Goal: Task Accomplishment & Management: Use online tool/utility

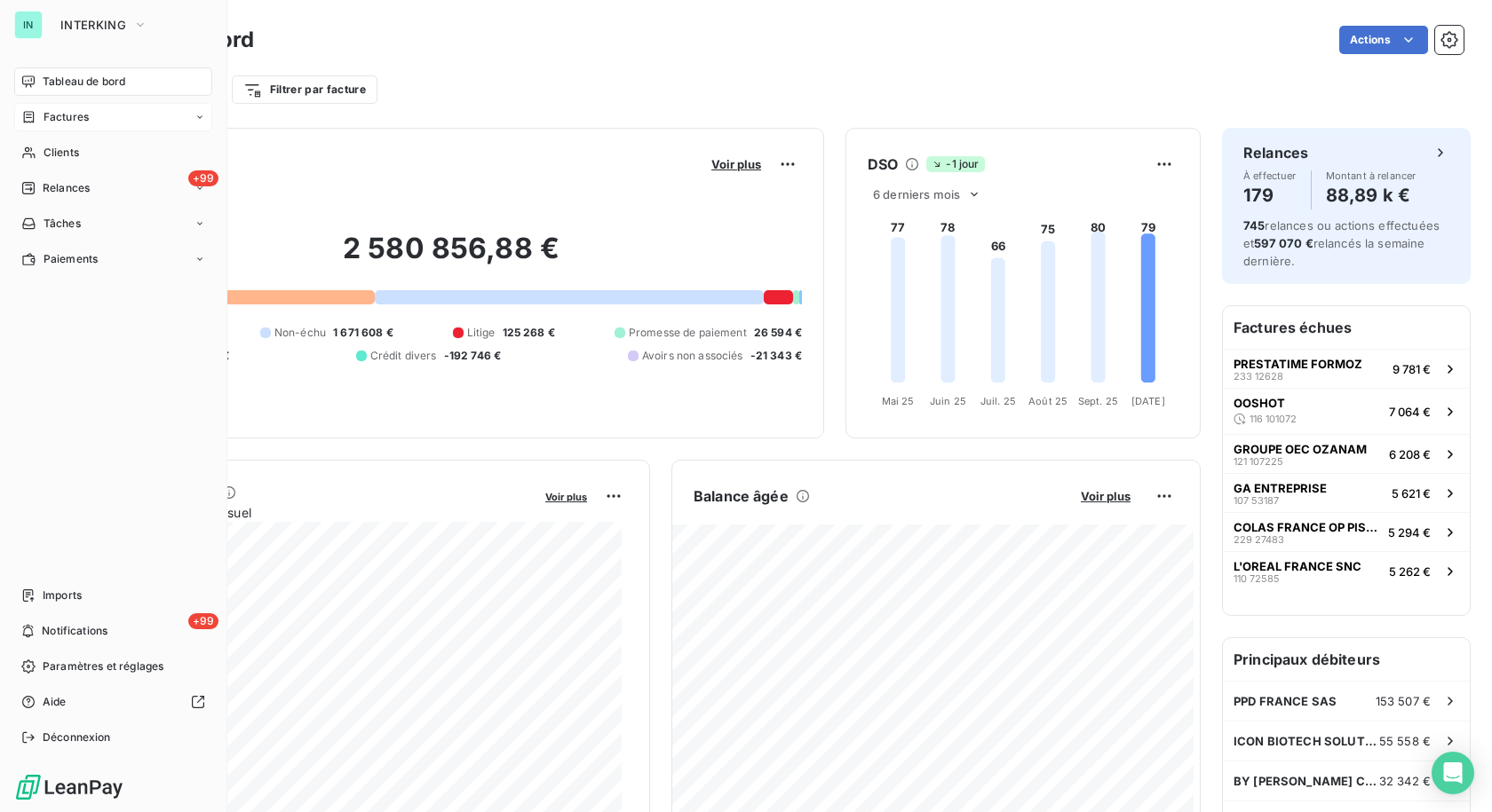
click at [80, 105] on div "Factures" at bounding box center [113, 117] width 198 height 28
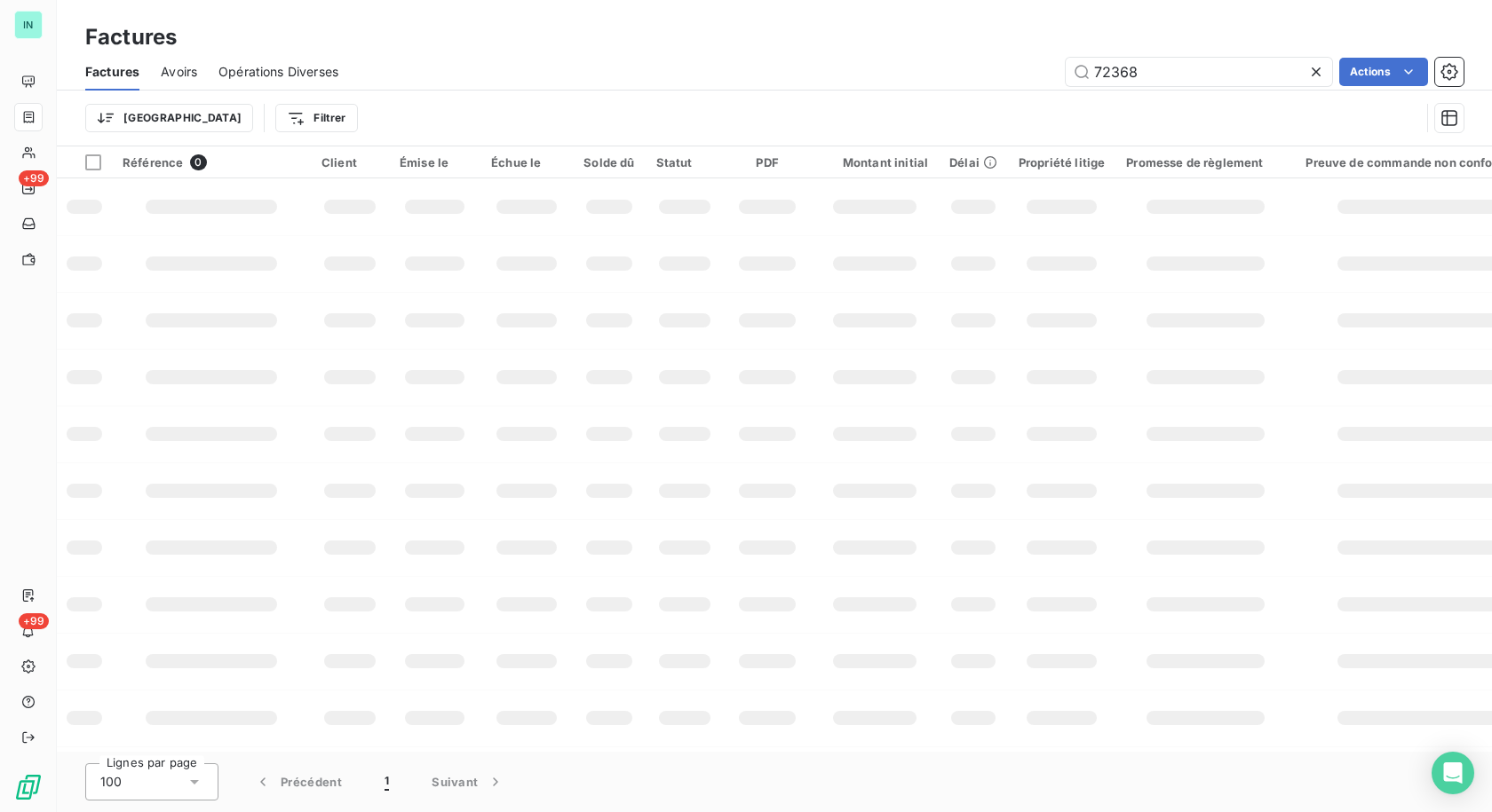
drag, startPoint x: 1174, startPoint y: 66, endPoint x: 1000, endPoint y: 71, distance: 174.1
click at [1000, 71] on div "72368 Actions" at bounding box center [911, 72] width 1104 height 28
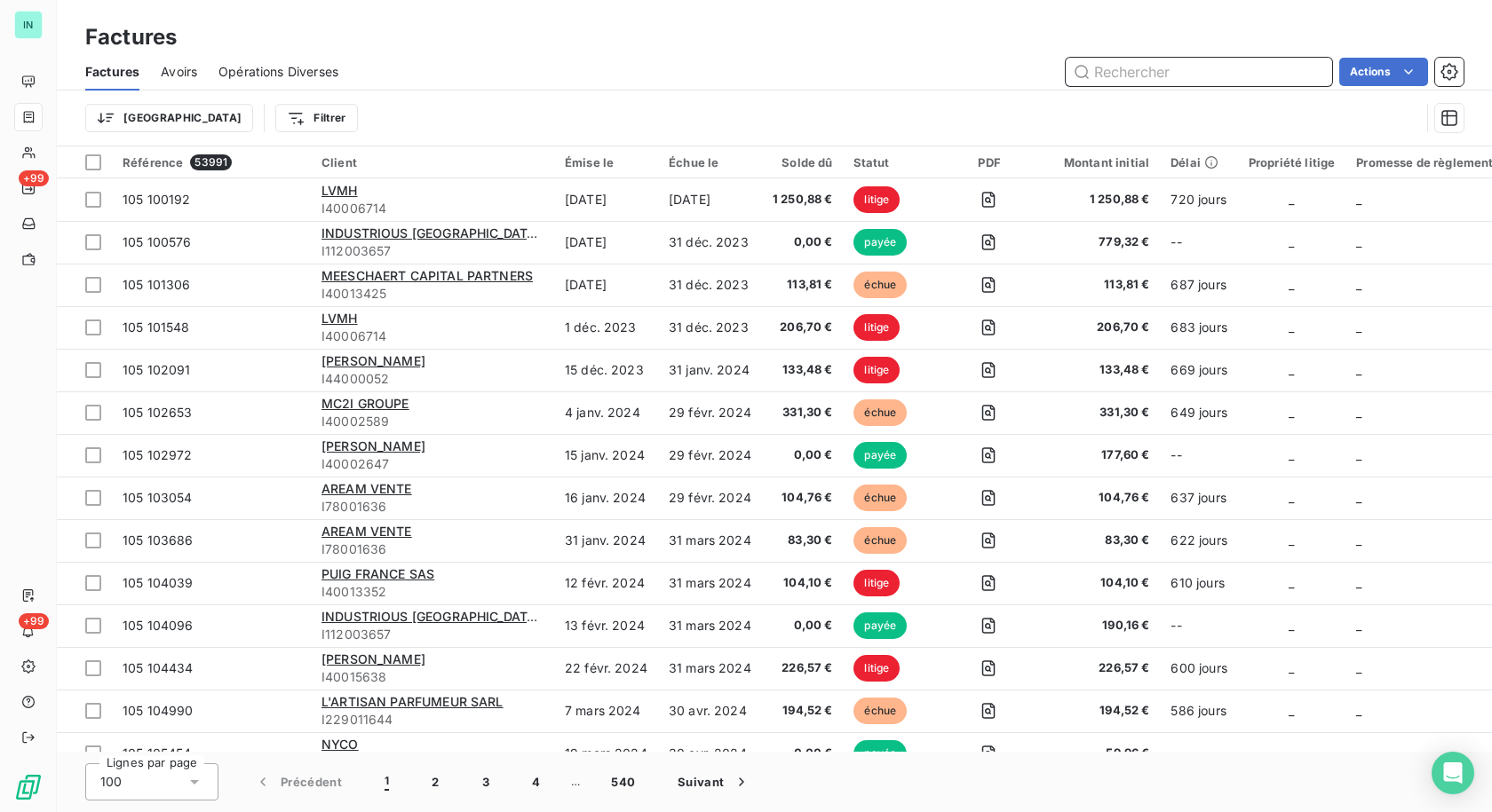
click at [1142, 76] on input "text" at bounding box center [1198, 72] width 266 height 28
type input "78114"
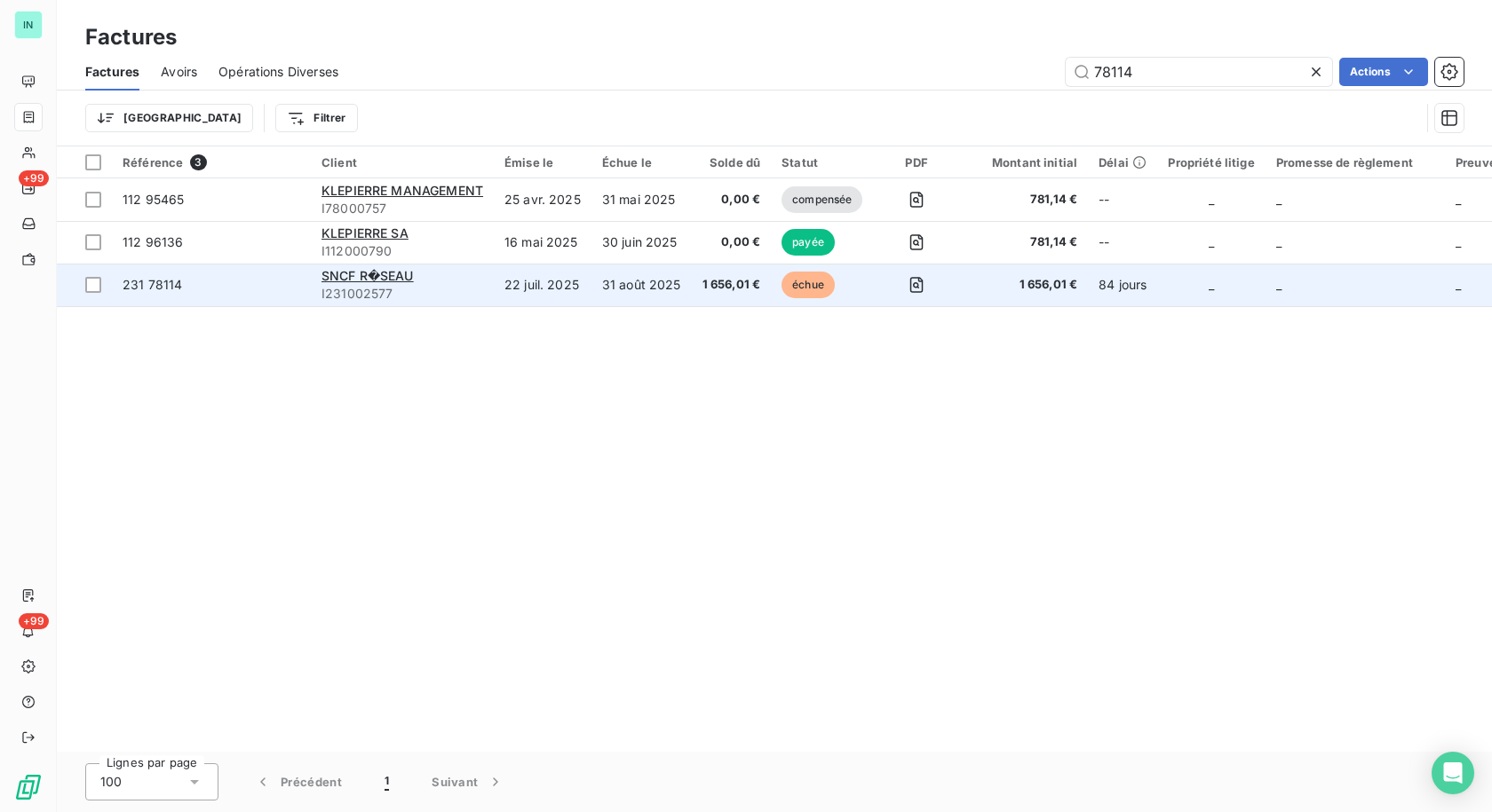
click at [403, 297] on span "I231002577" at bounding box center [403, 294] width 162 height 18
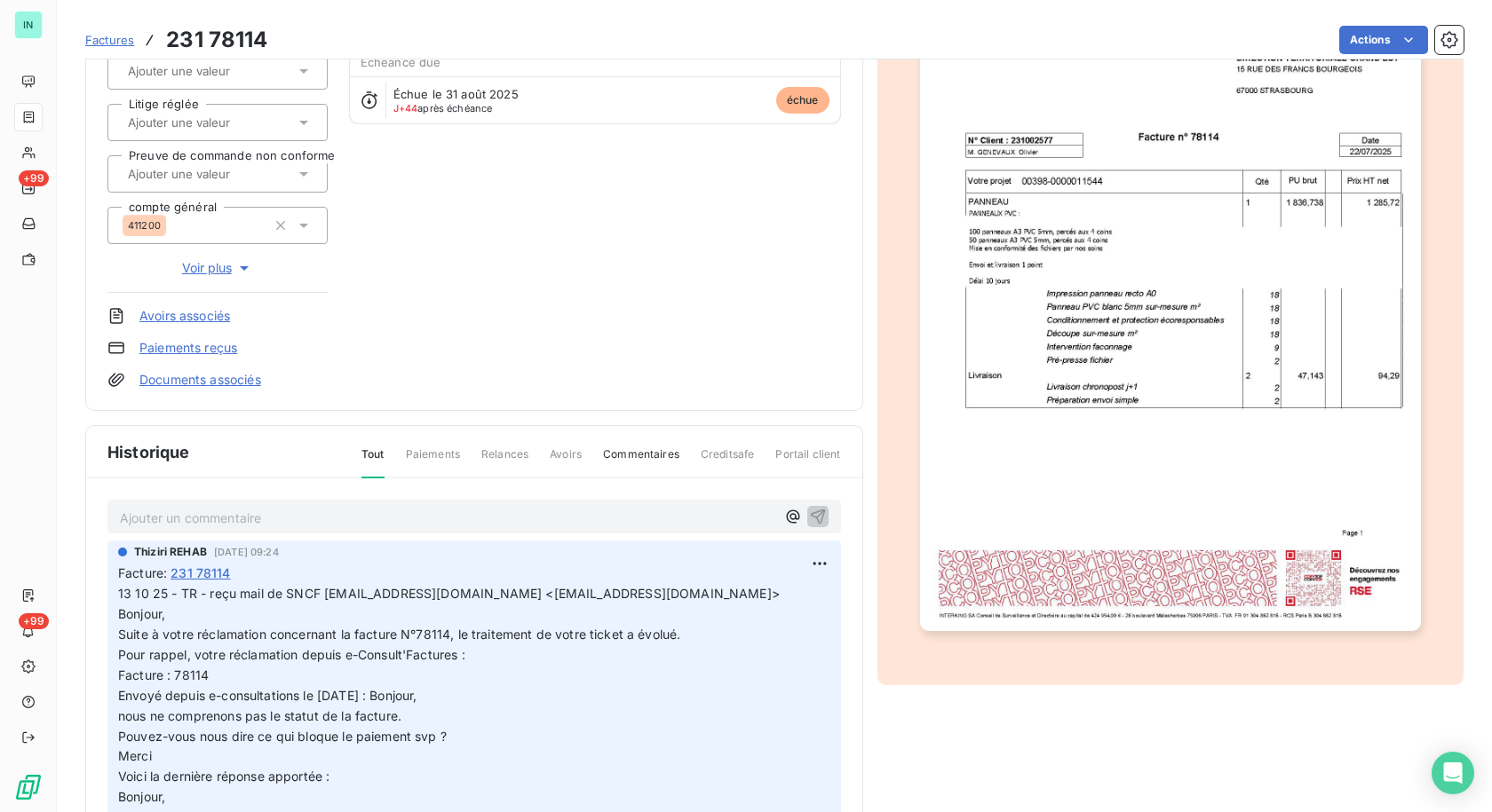
scroll to position [256, 0]
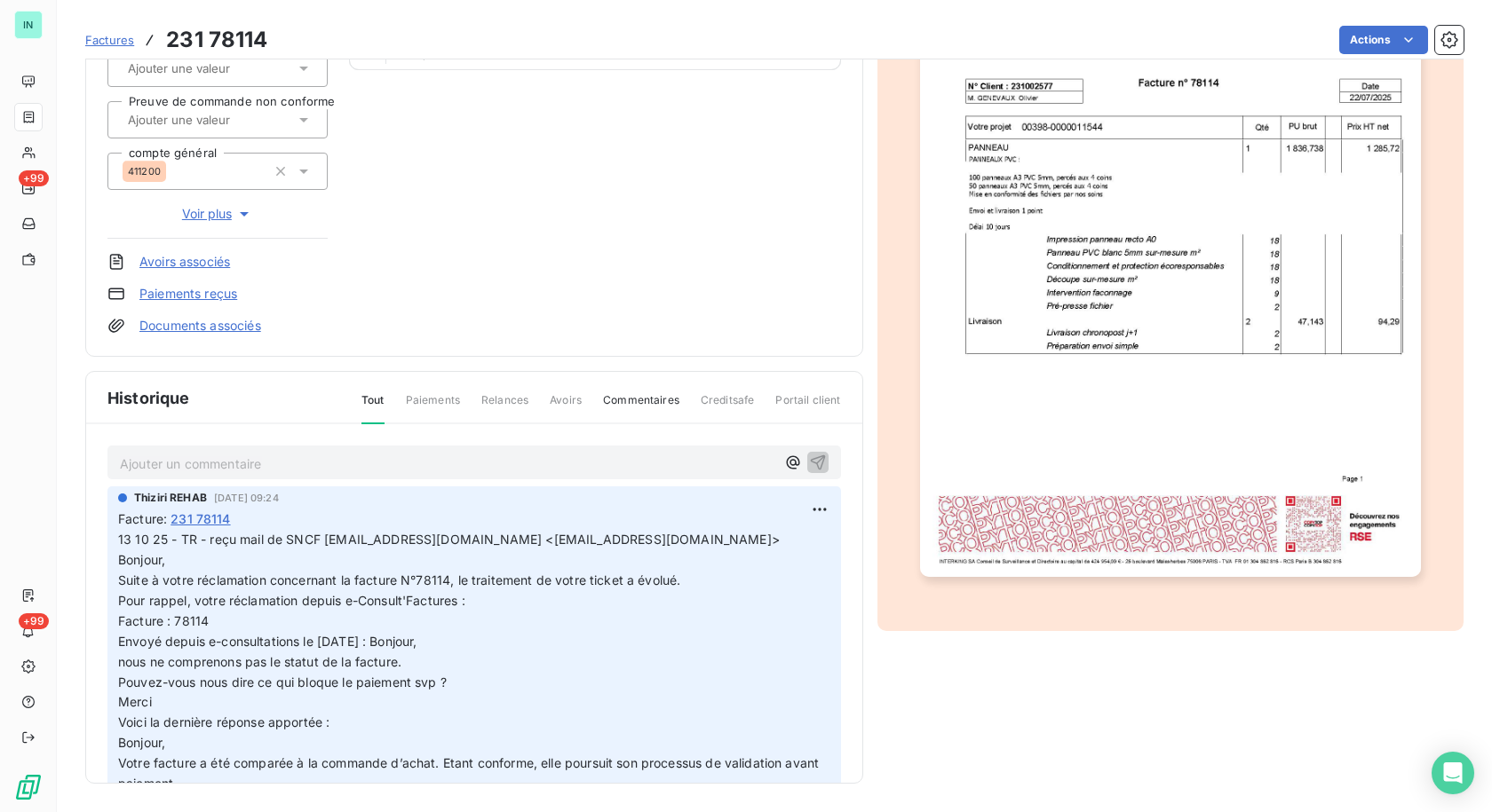
drag, startPoint x: 207, startPoint y: 449, endPoint x: 197, endPoint y: 457, distance: 12.8
click at [207, 449] on div "Ajouter un commentaire ﻿" at bounding box center [473, 463] width 733 height 35
click at [218, 457] on p "Ajouter un commentaire ﻿" at bounding box center [447, 464] width 655 height 23
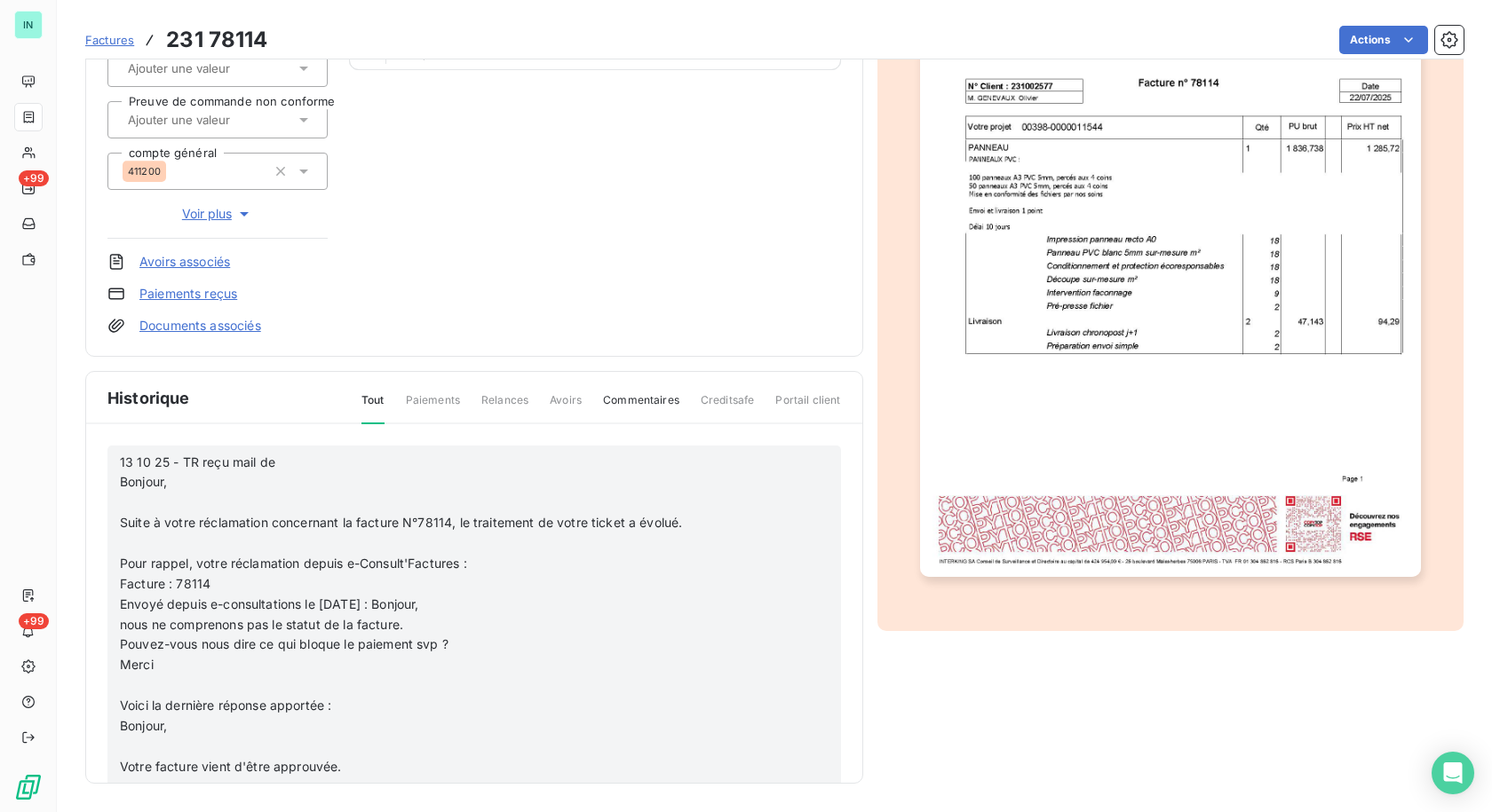
click at [175, 505] on p "﻿" at bounding box center [447, 503] width 655 height 21
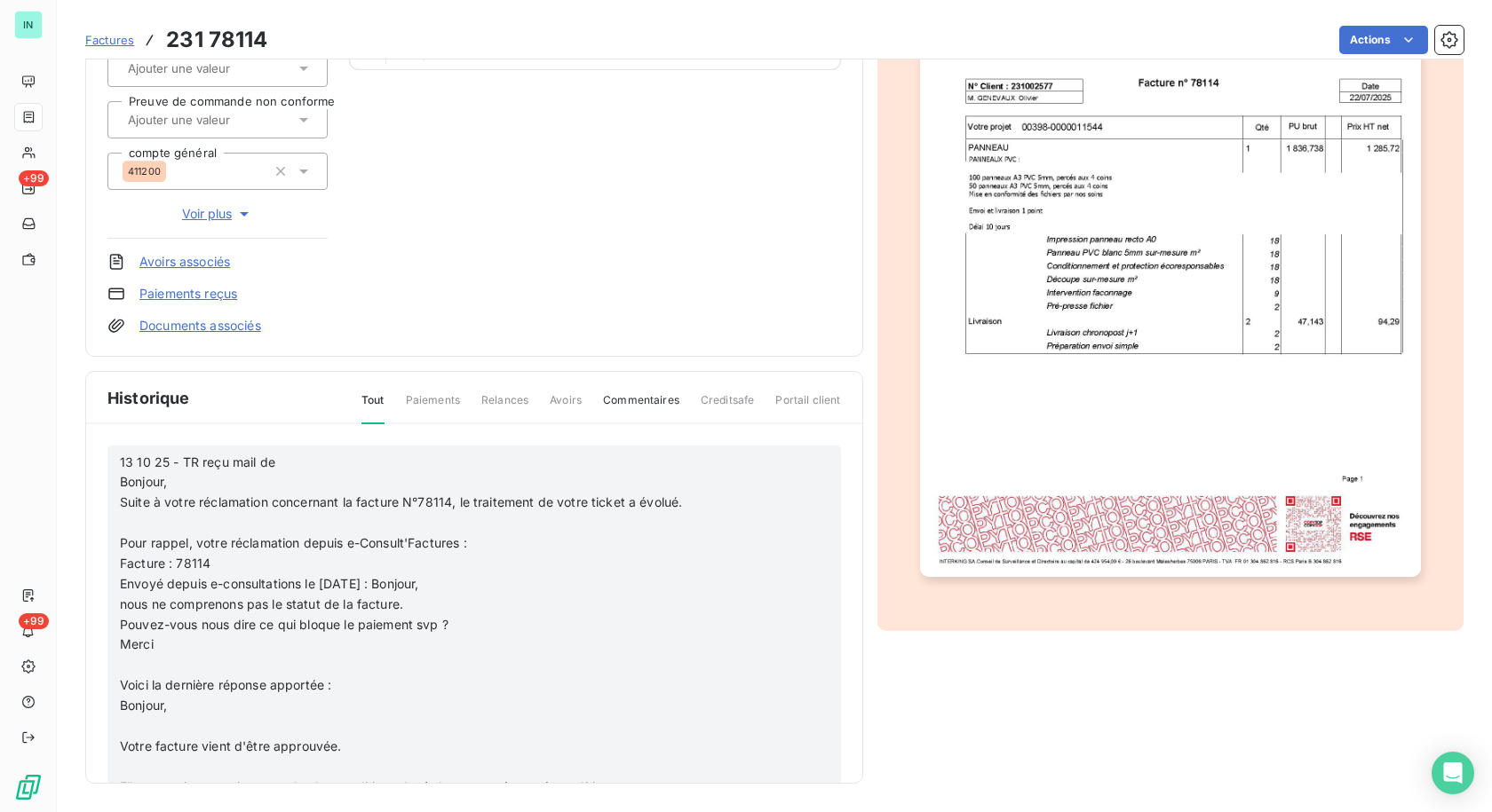
click at [149, 515] on p "﻿" at bounding box center [447, 523] width 655 height 21
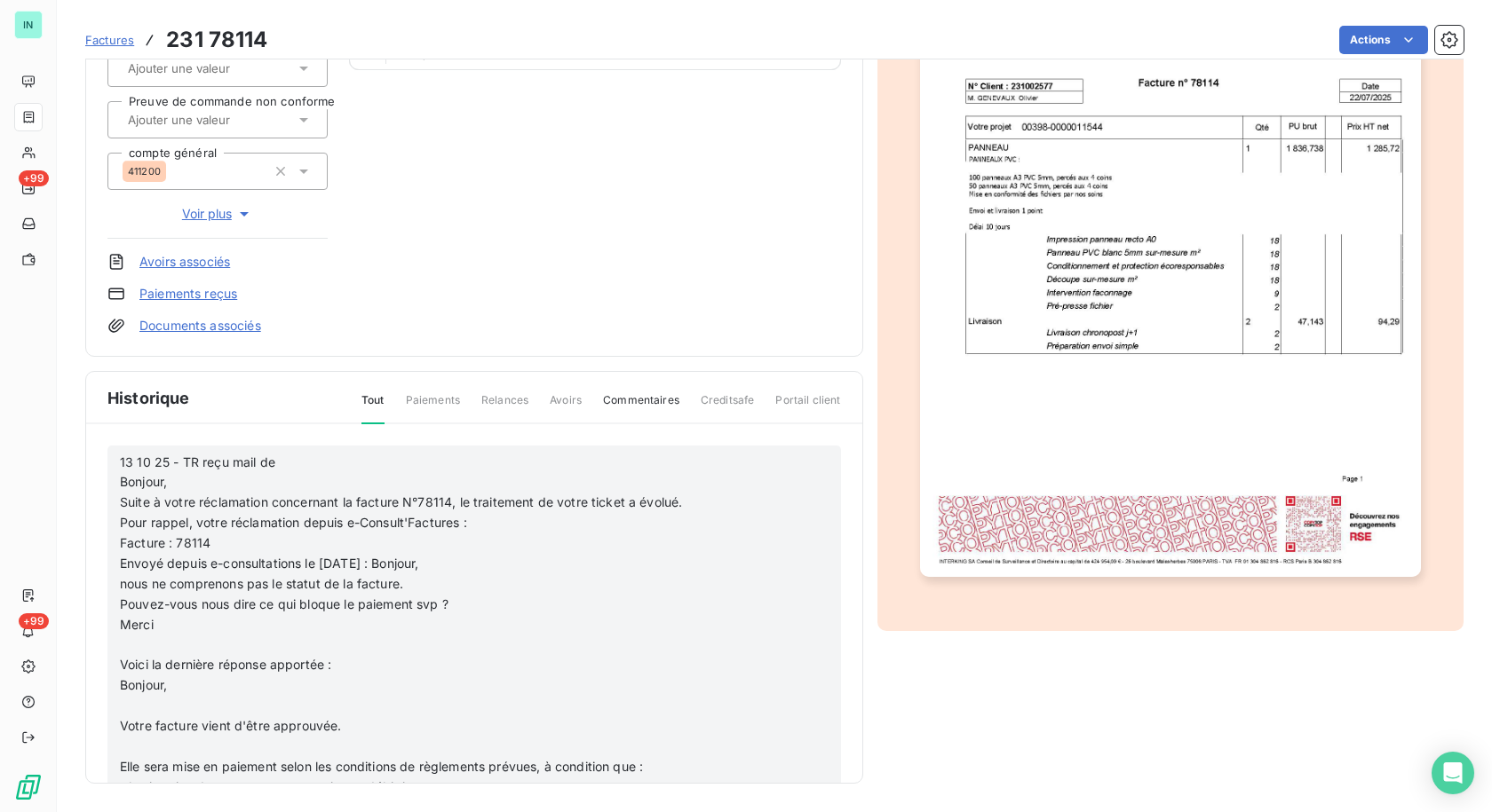
click at [132, 645] on p "﻿" at bounding box center [447, 645] width 655 height 21
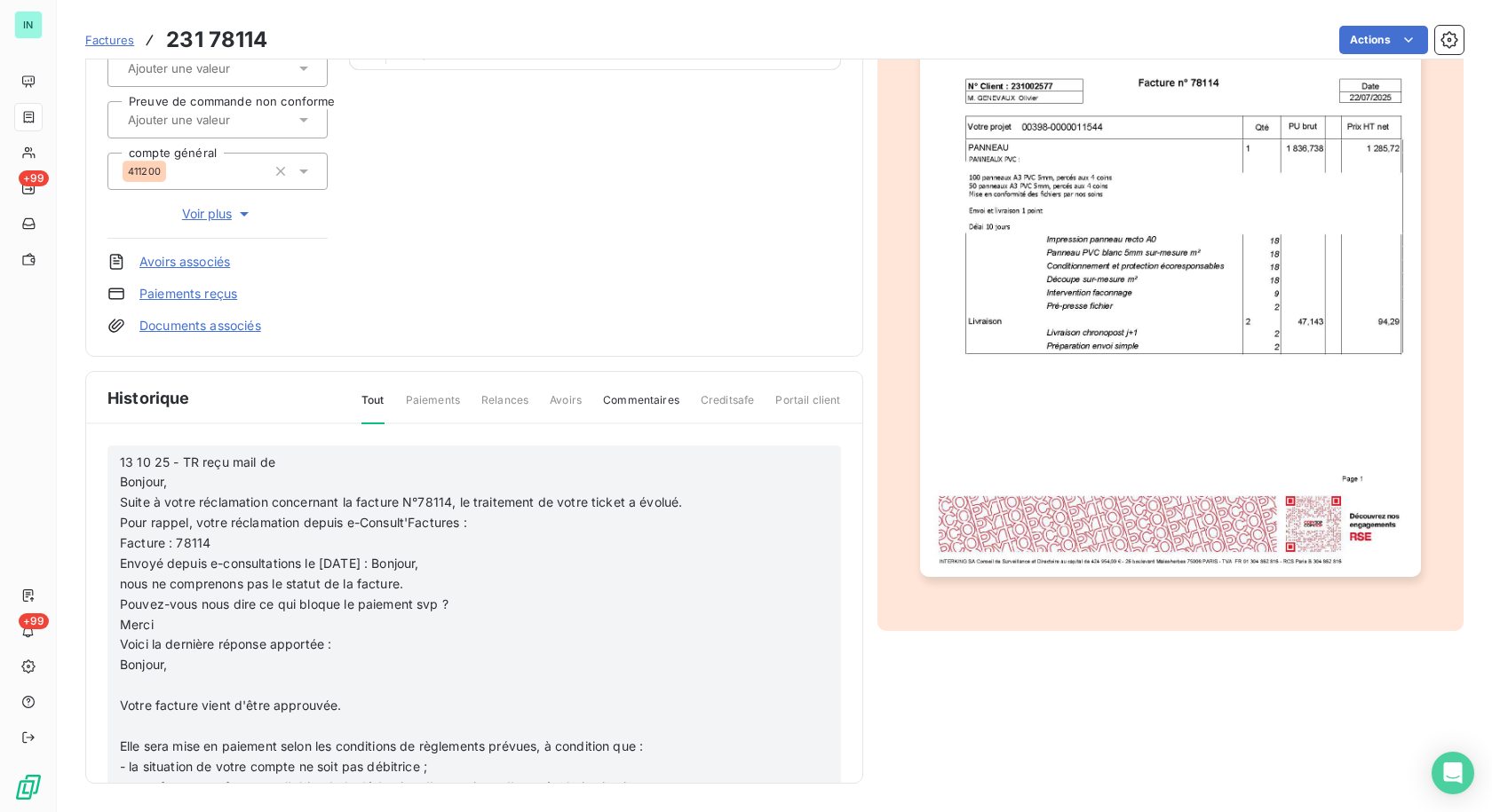
click at [130, 688] on p "﻿" at bounding box center [447, 686] width 655 height 21
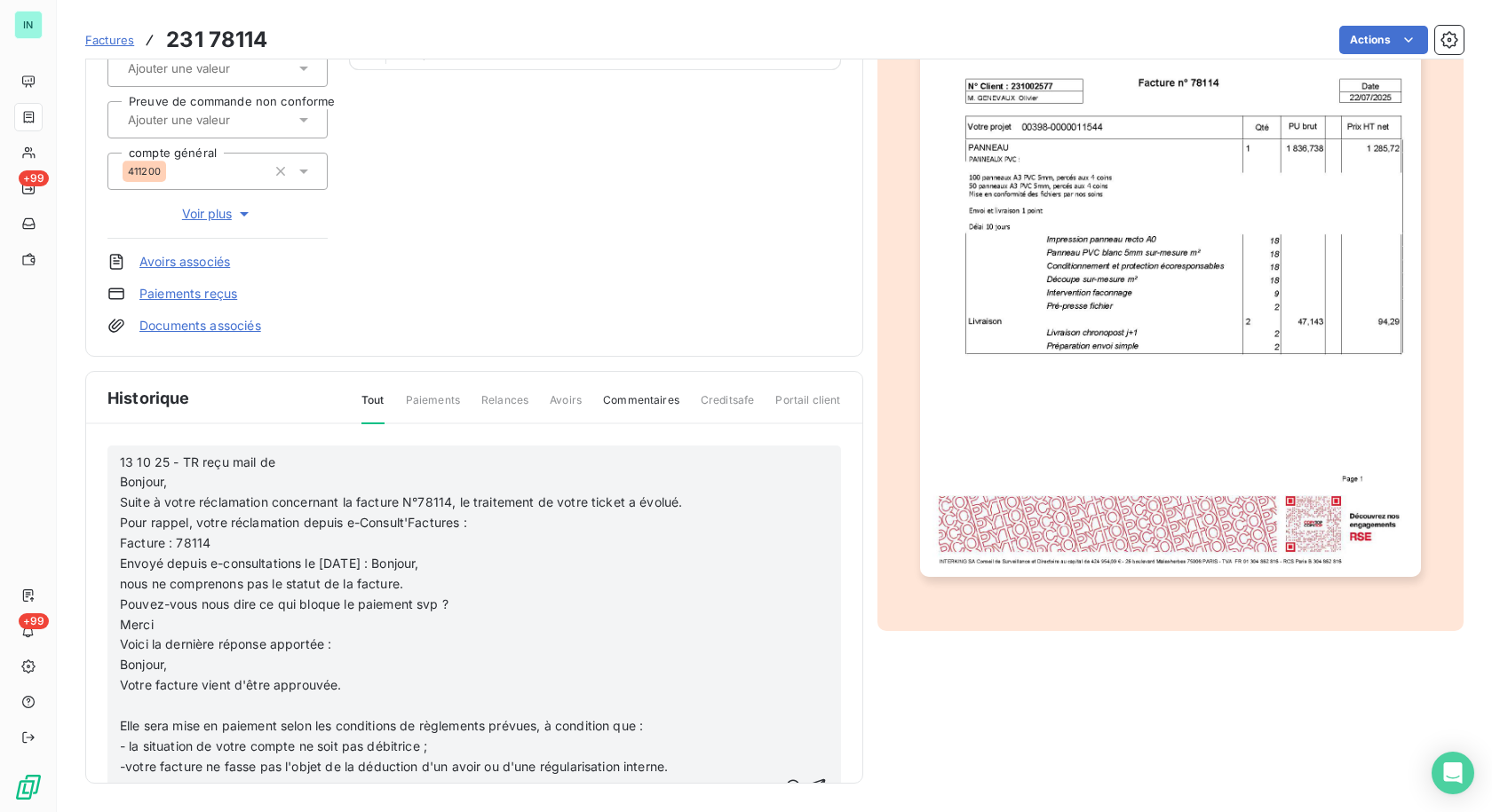
click at [135, 704] on p "﻿" at bounding box center [447, 707] width 655 height 21
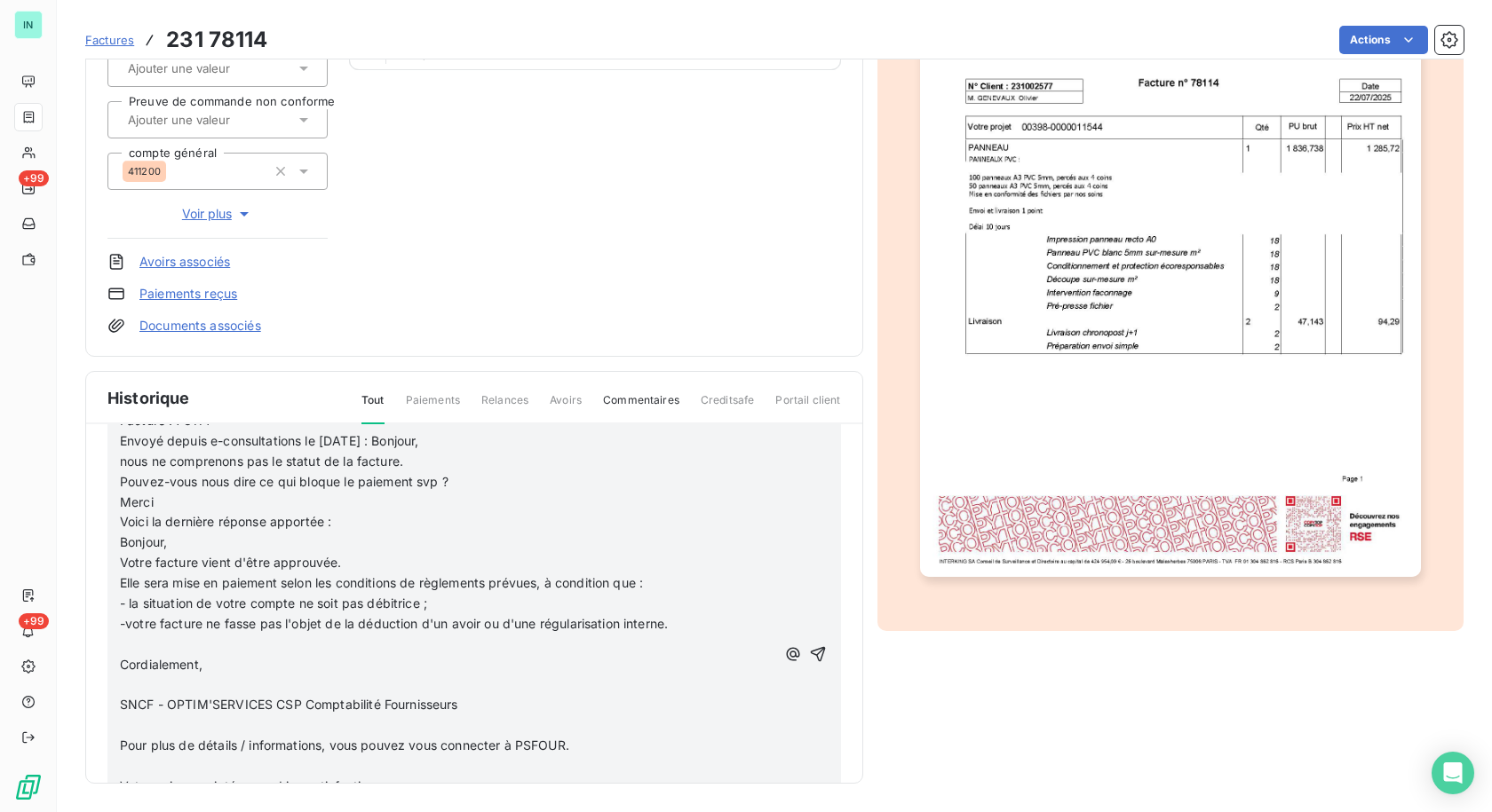
scroll to position [178, 0]
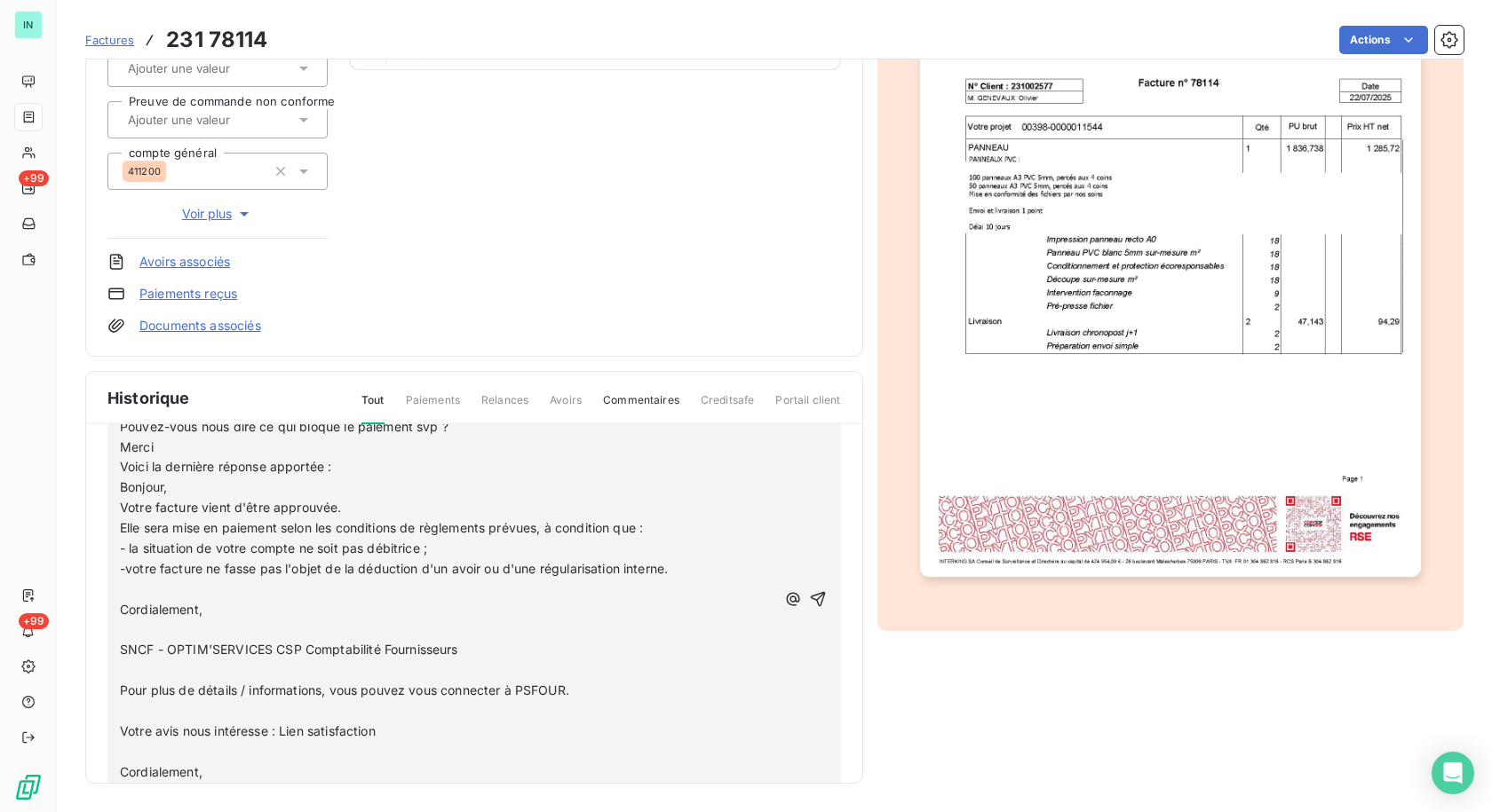
click at [140, 588] on p "﻿" at bounding box center [447, 590] width 655 height 21
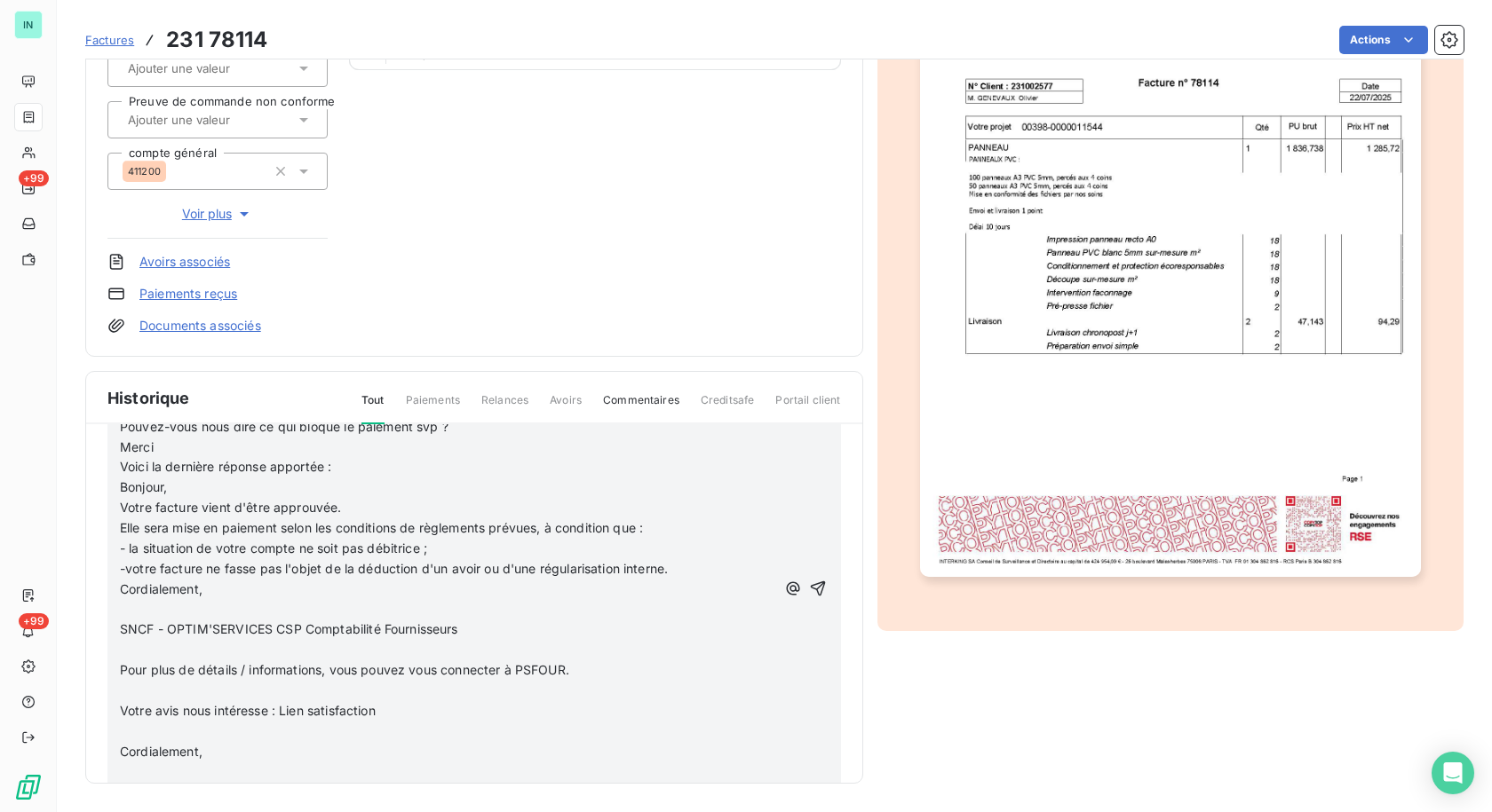
click at [130, 597] on p "Cordialement," at bounding box center [447, 590] width 655 height 21
click at [136, 603] on p "﻿" at bounding box center [447, 611] width 655 height 21
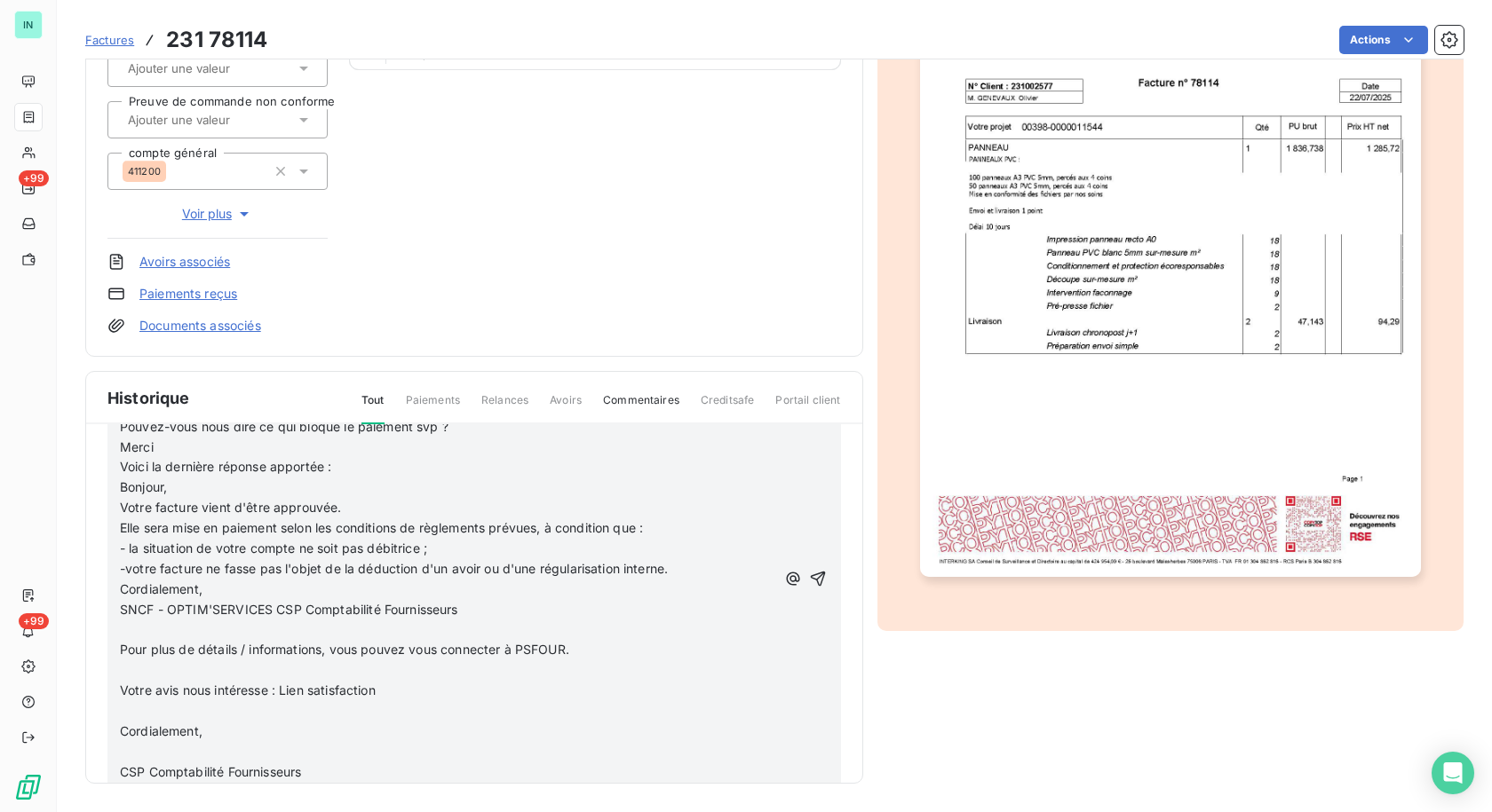
click at [127, 628] on p "﻿" at bounding box center [447, 630] width 655 height 21
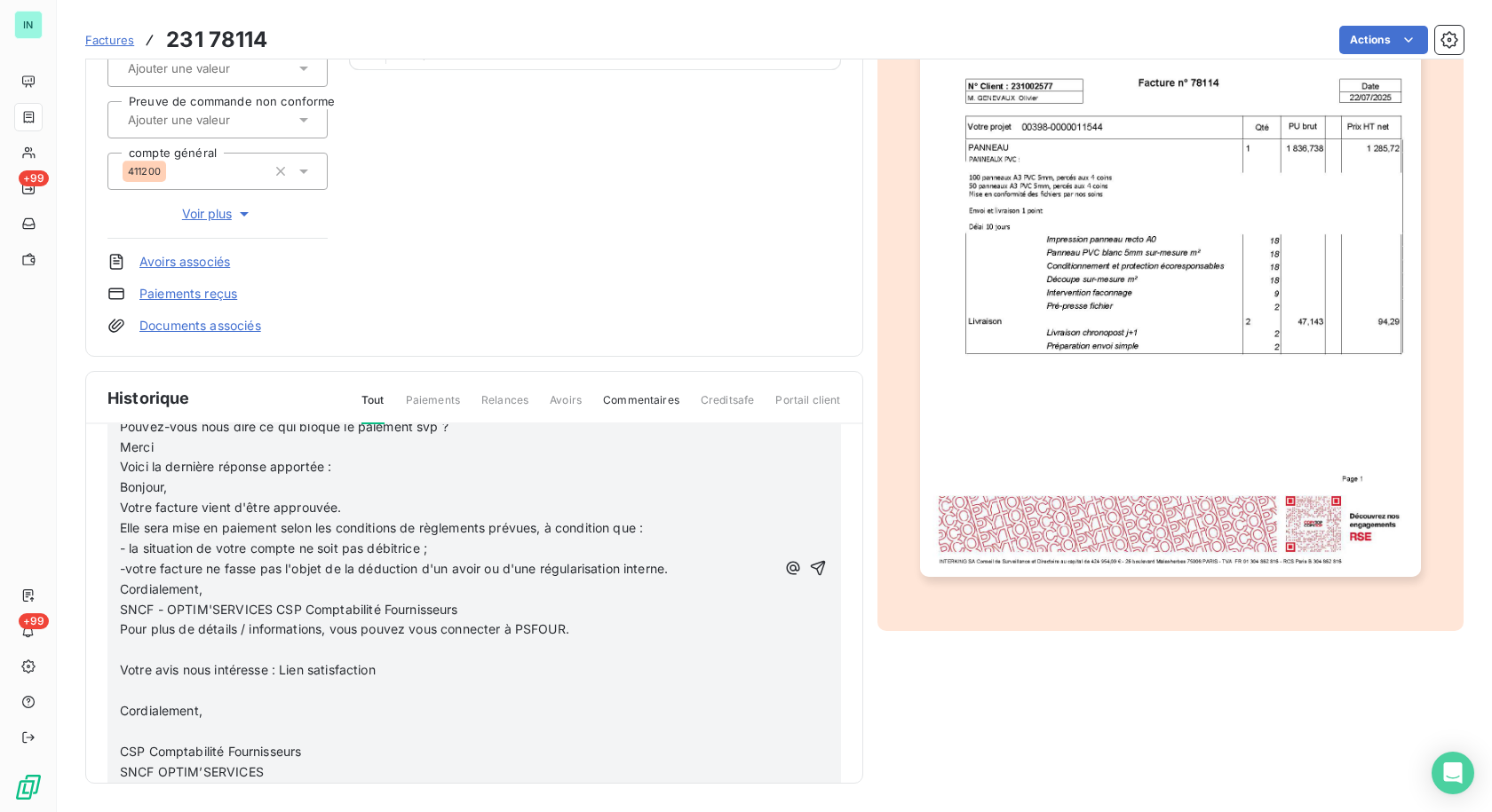
click at [125, 654] on p "﻿" at bounding box center [447, 650] width 655 height 21
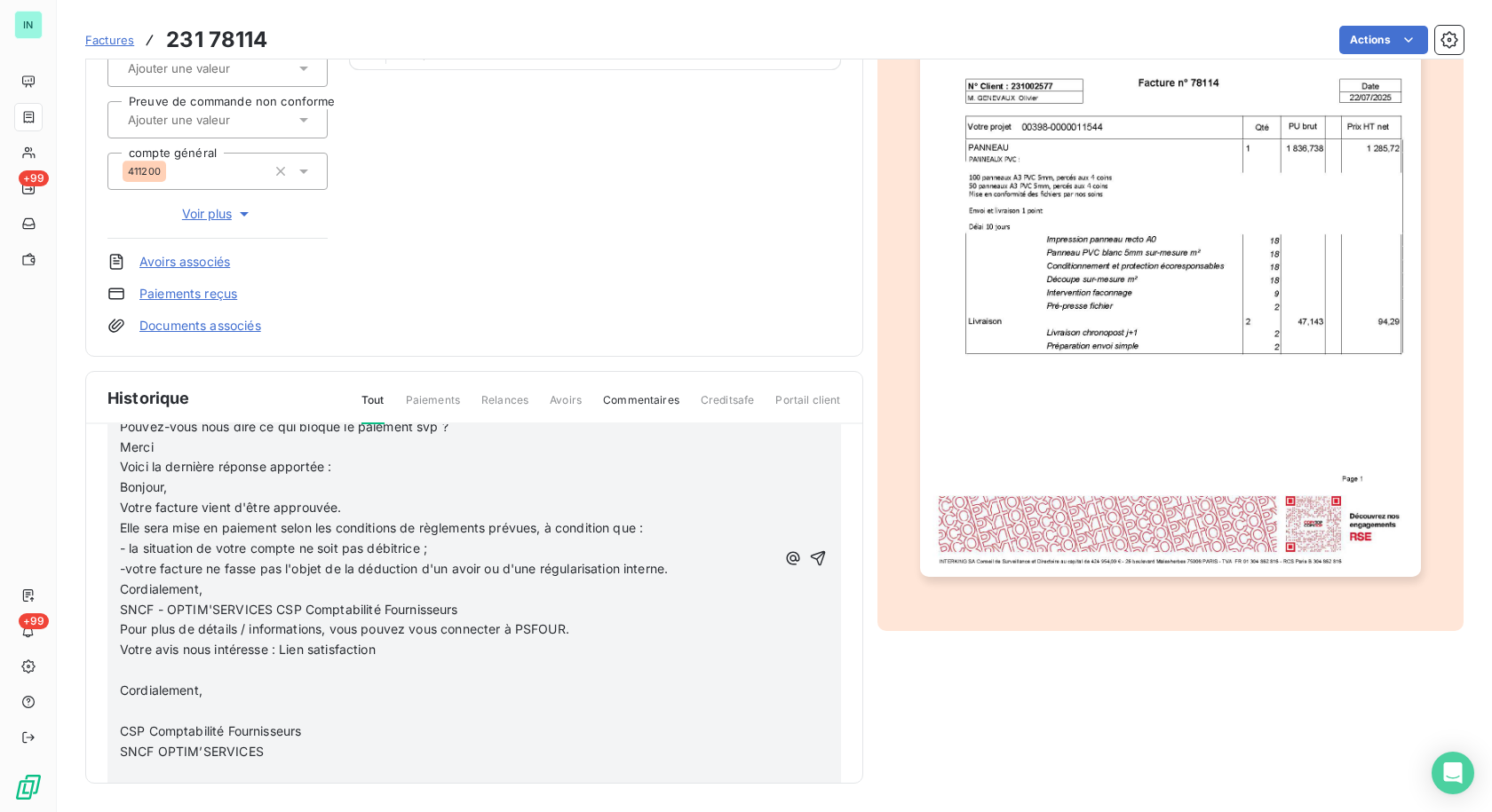
click at [124, 669] on p "﻿" at bounding box center [447, 671] width 655 height 21
click at [125, 688] on p "﻿" at bounding box center [447, 692] width 655 height 21
click at [123, 729] on span at bounding box center [121, 731] width 4 height 15
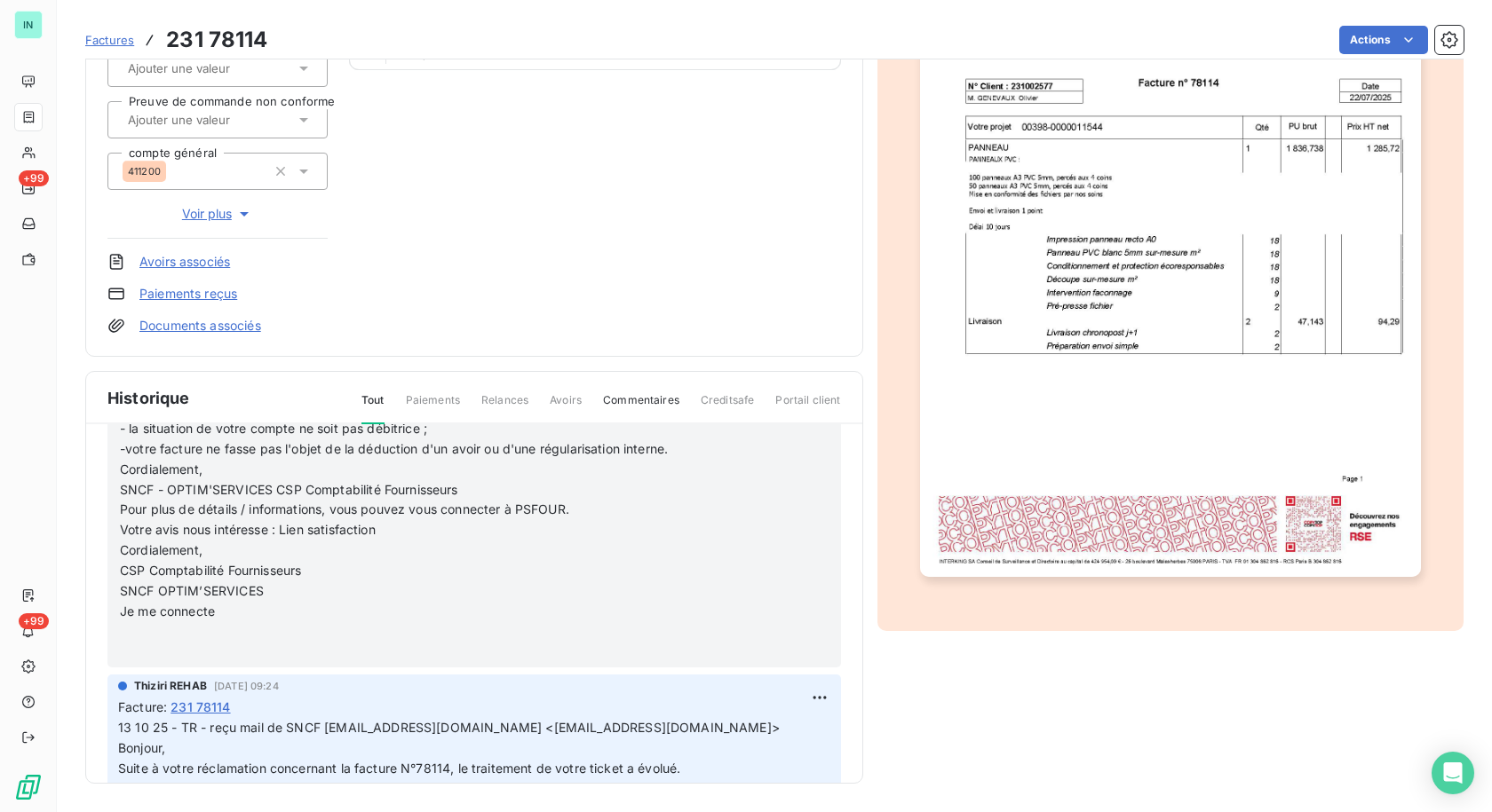
scroll to position [355, 0]
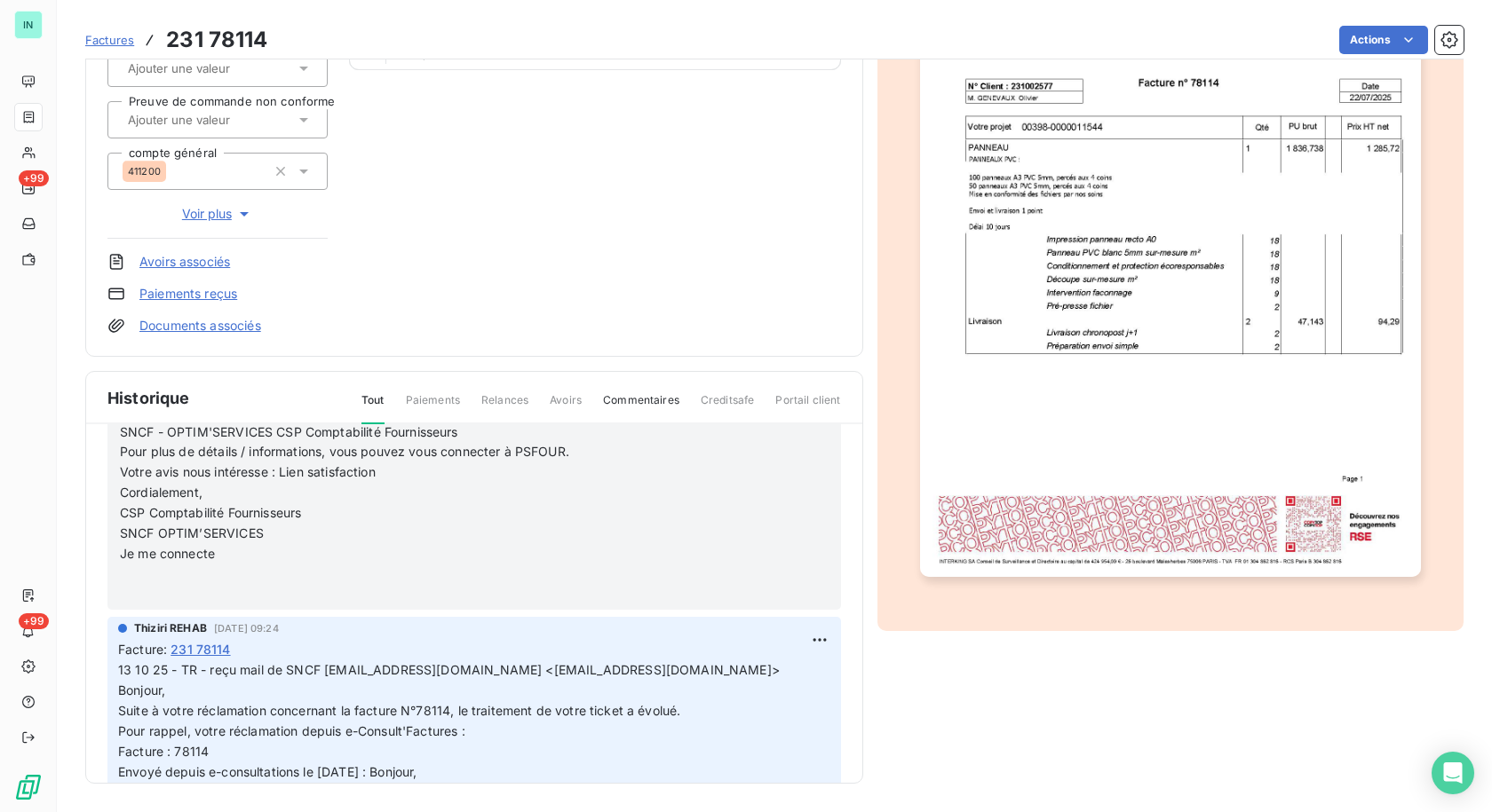
click at [138, 593] on p "﻿" at bounding box center [447, 596] width 655 height 21
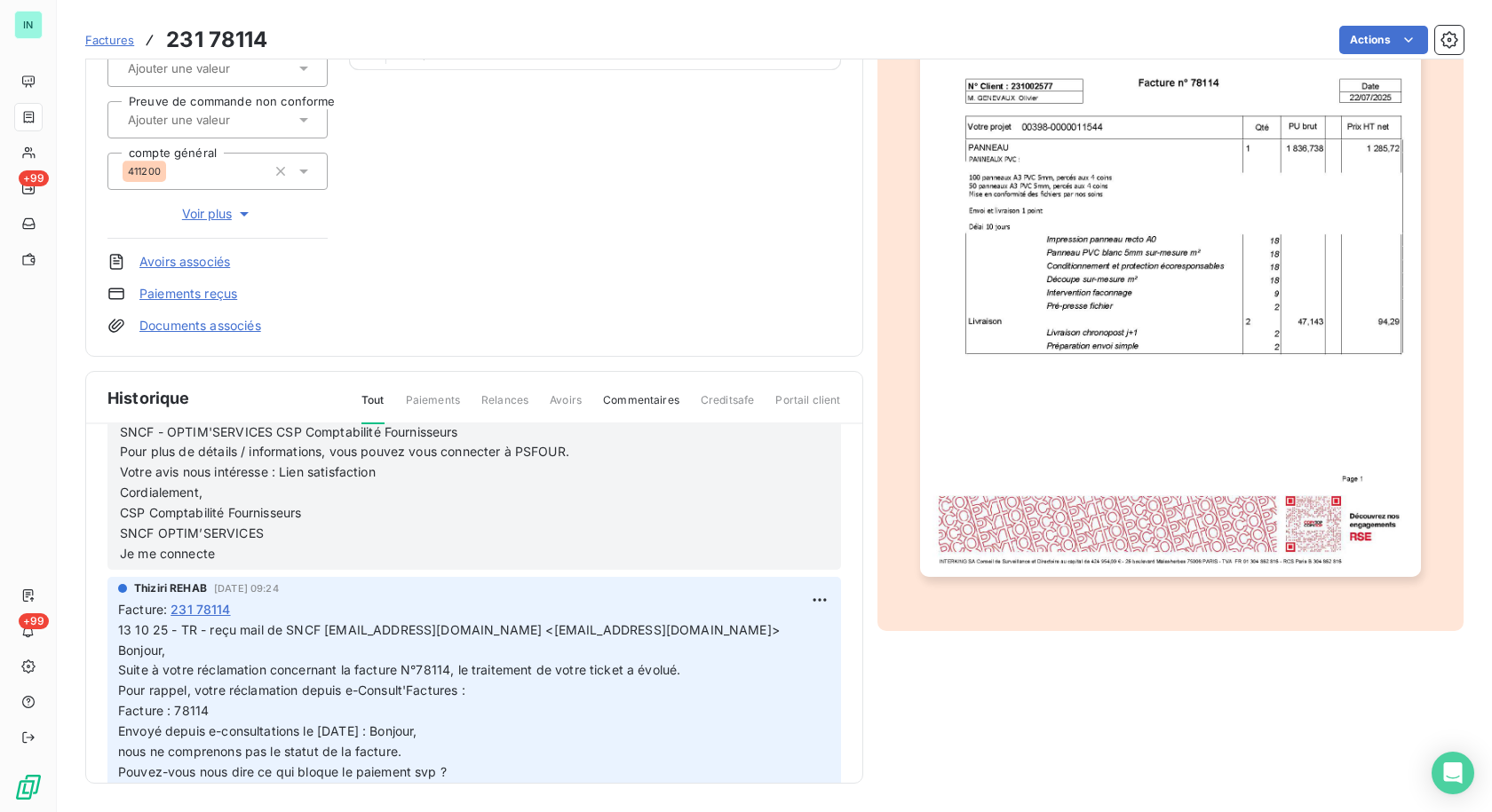
drag, startPoint x: 289, startPoint y: 628, endPoint x: 323, endPoint y: 651, distance: 41.0
copy span "SNCF [EMAIL_ADDRESS][DOMAIN_NAME] <[EMAIL_ADDRESS][DOMAIN_NAME]>"
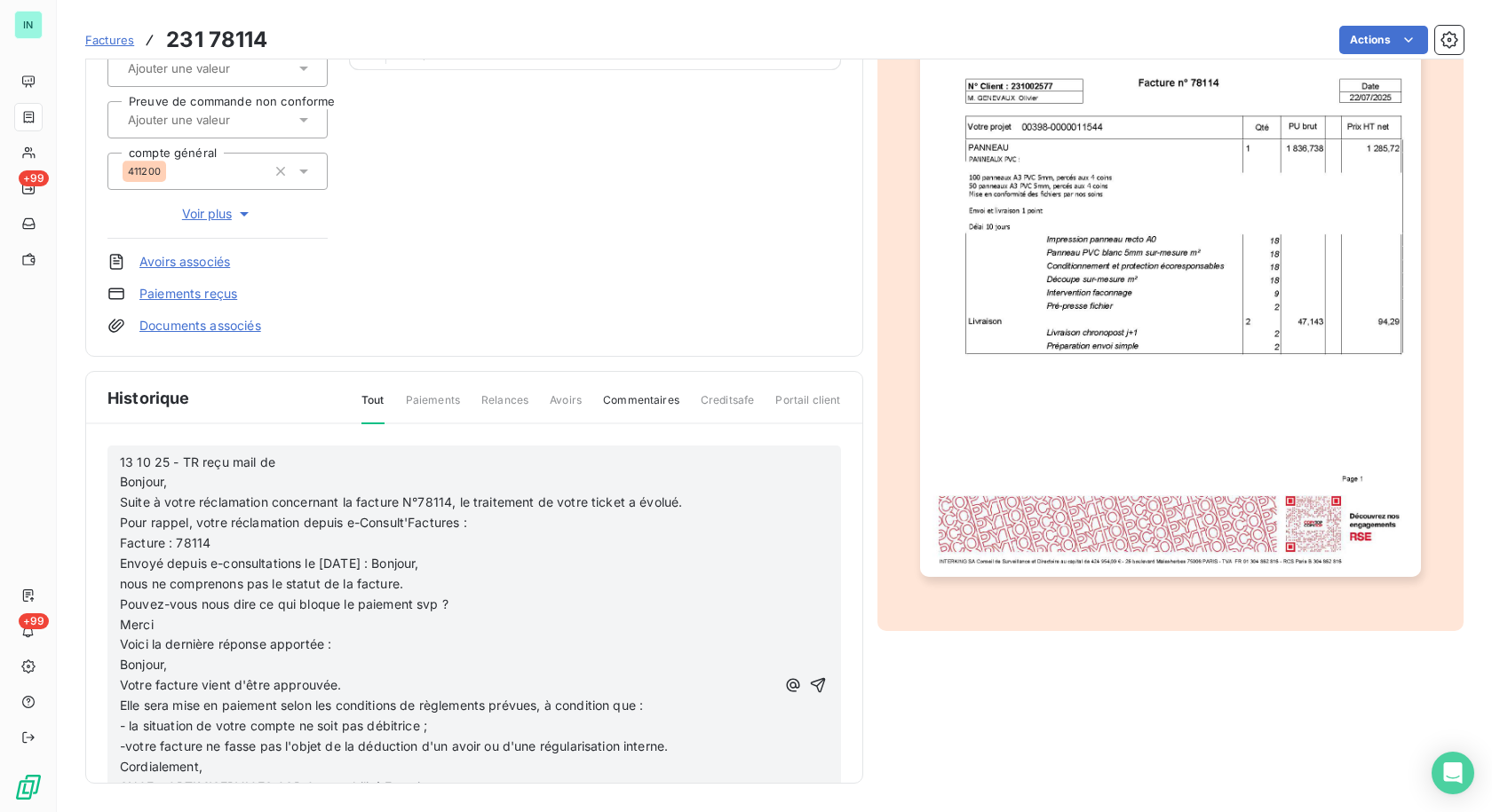
click at [305, 462] on p "13 10 25 - TR reçu mail de Bonjour," at bounding box center [447, 472] width 655 height 40
